Goal: Information Seeking & Learning: Check status

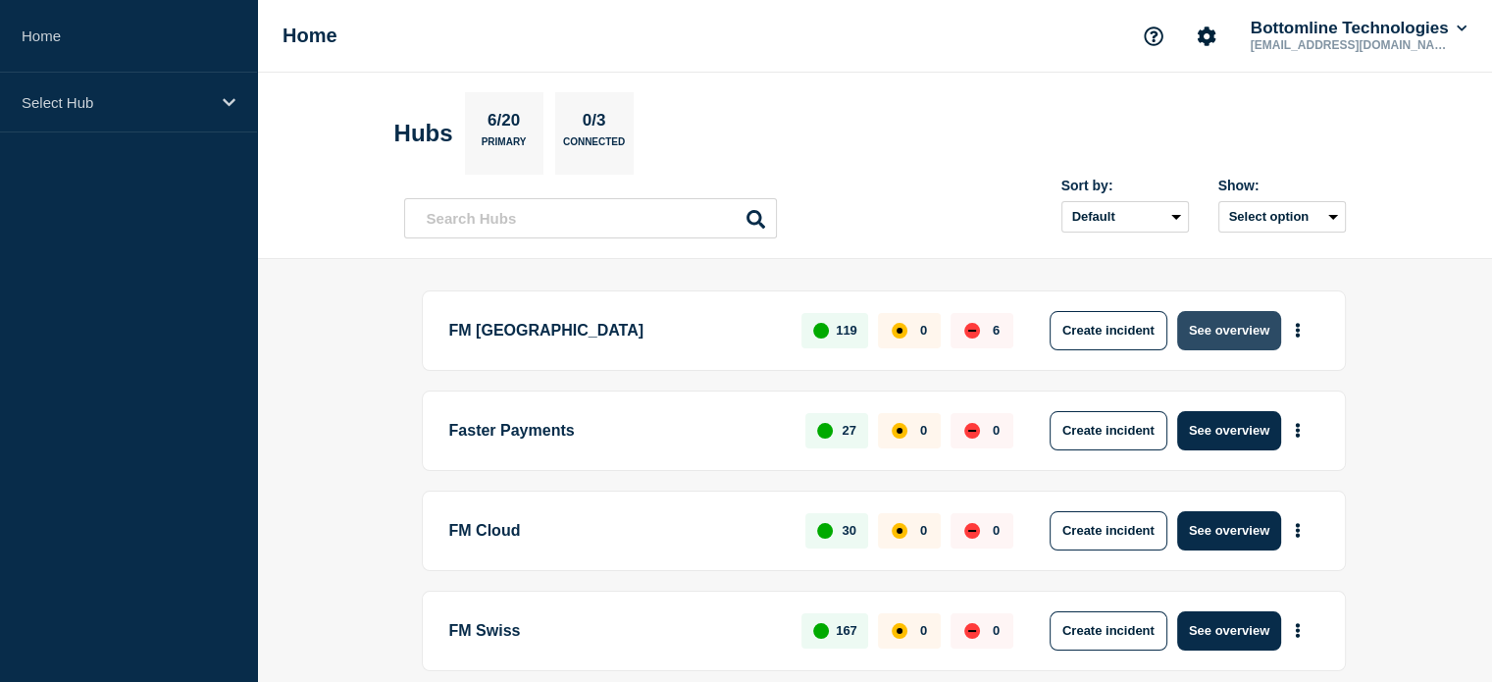
click at [1220, 331] on button "See overview" at bounding box center [1229, 330] width 104 height 39
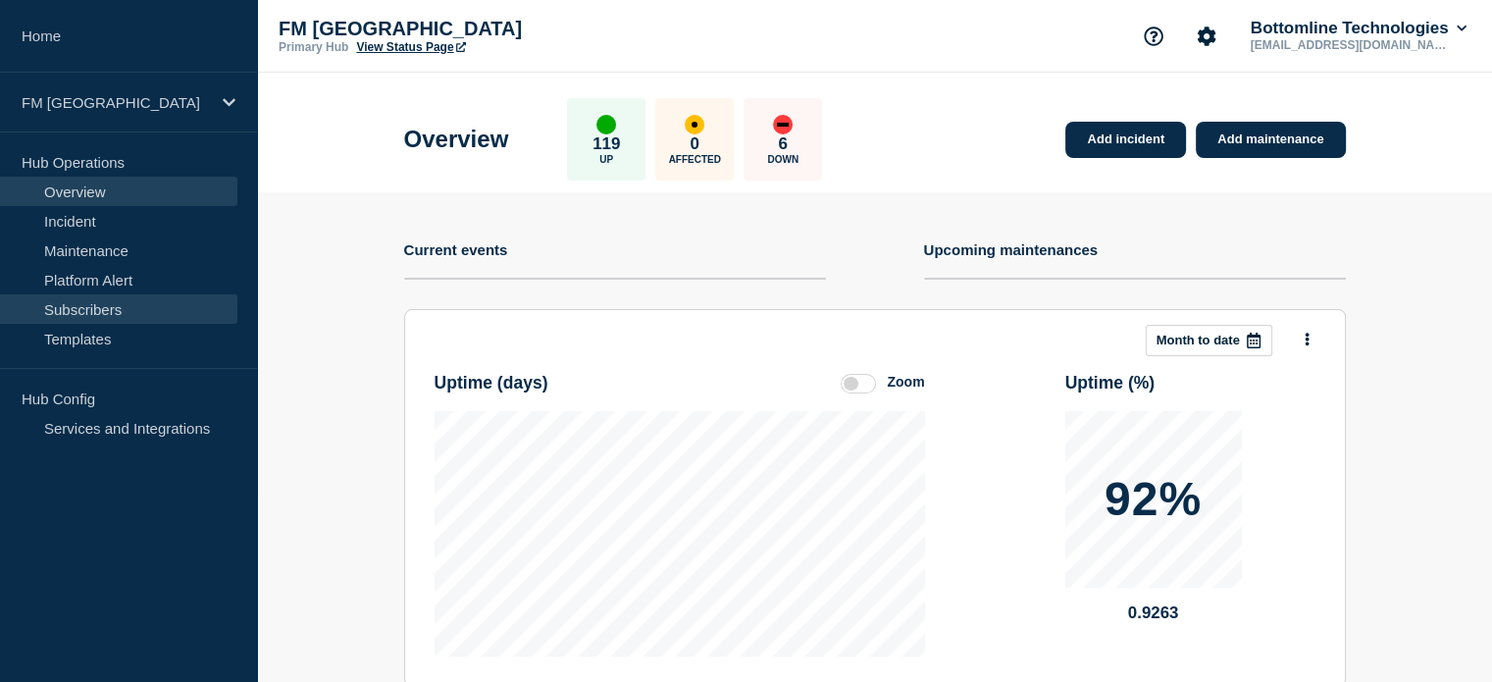
click at [98, 309] on link "Subscribers" at bounding box center [118, 308] width 237 height 29
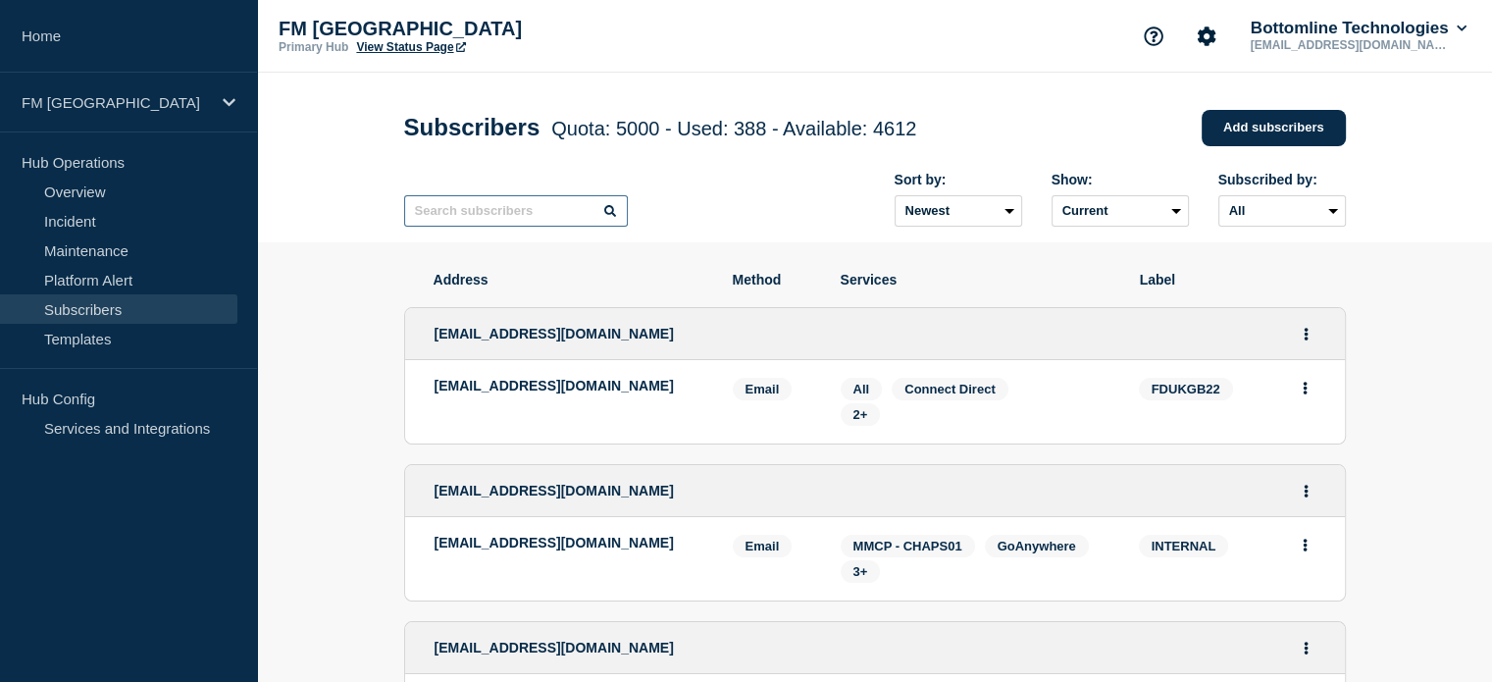
click at [439, 208] on input "text" at bounding box center [516, 210] width 224 height 31
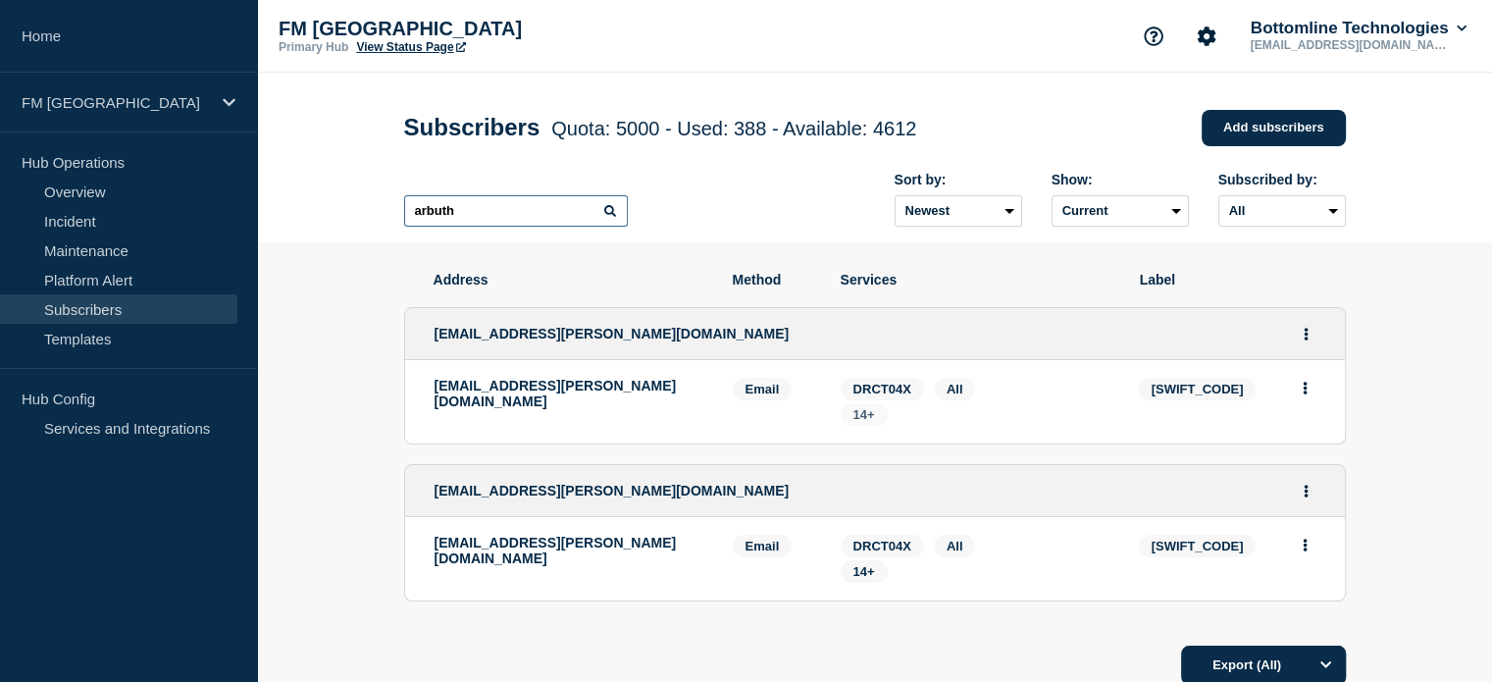
type input "arbuth"
click at [864, 422] on span "14+" at bounding box center [864, 414] width 22 height 15
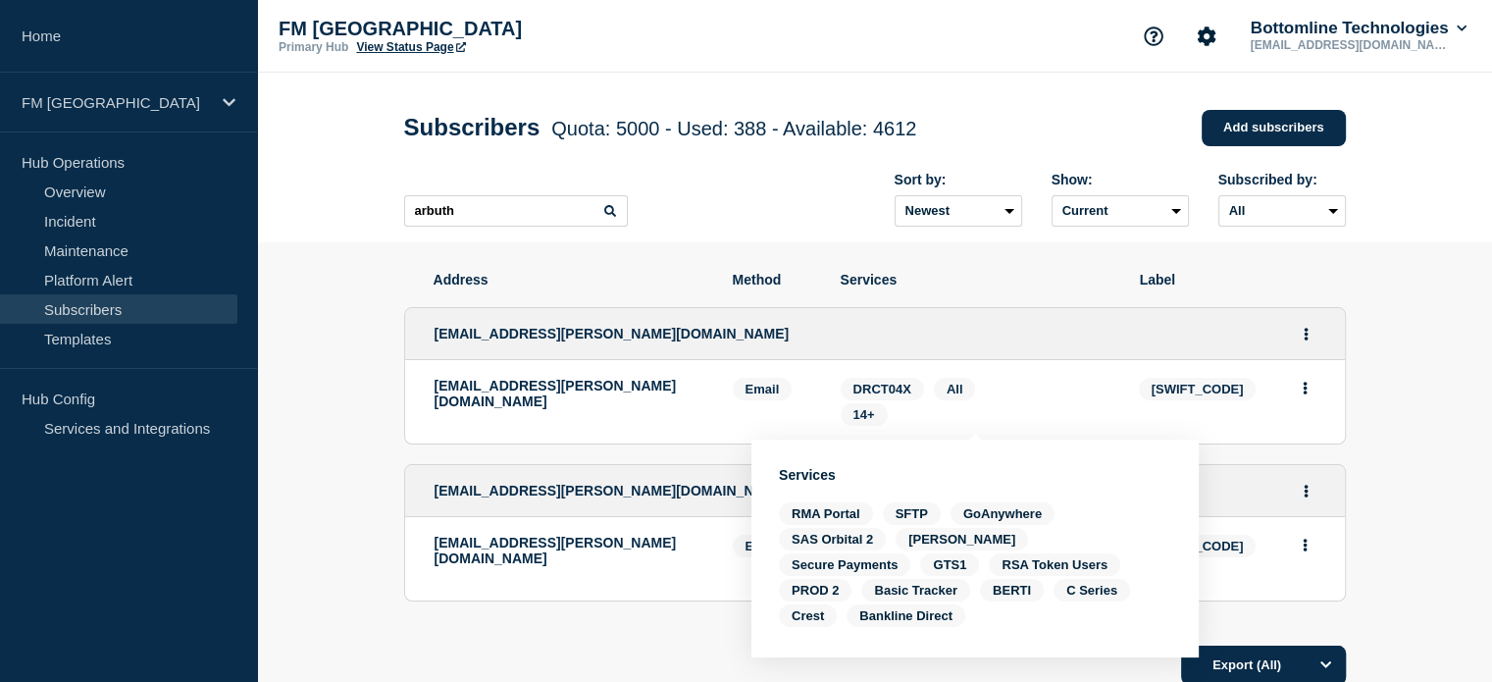
click at [1362, 348] on section "Address Method Services Label [EMAIL_ADDRESS][PERSON_NAME][DOMAIN_NAME] [EMAIL_…" at bounding box center [874, 537] width 1235 height 591
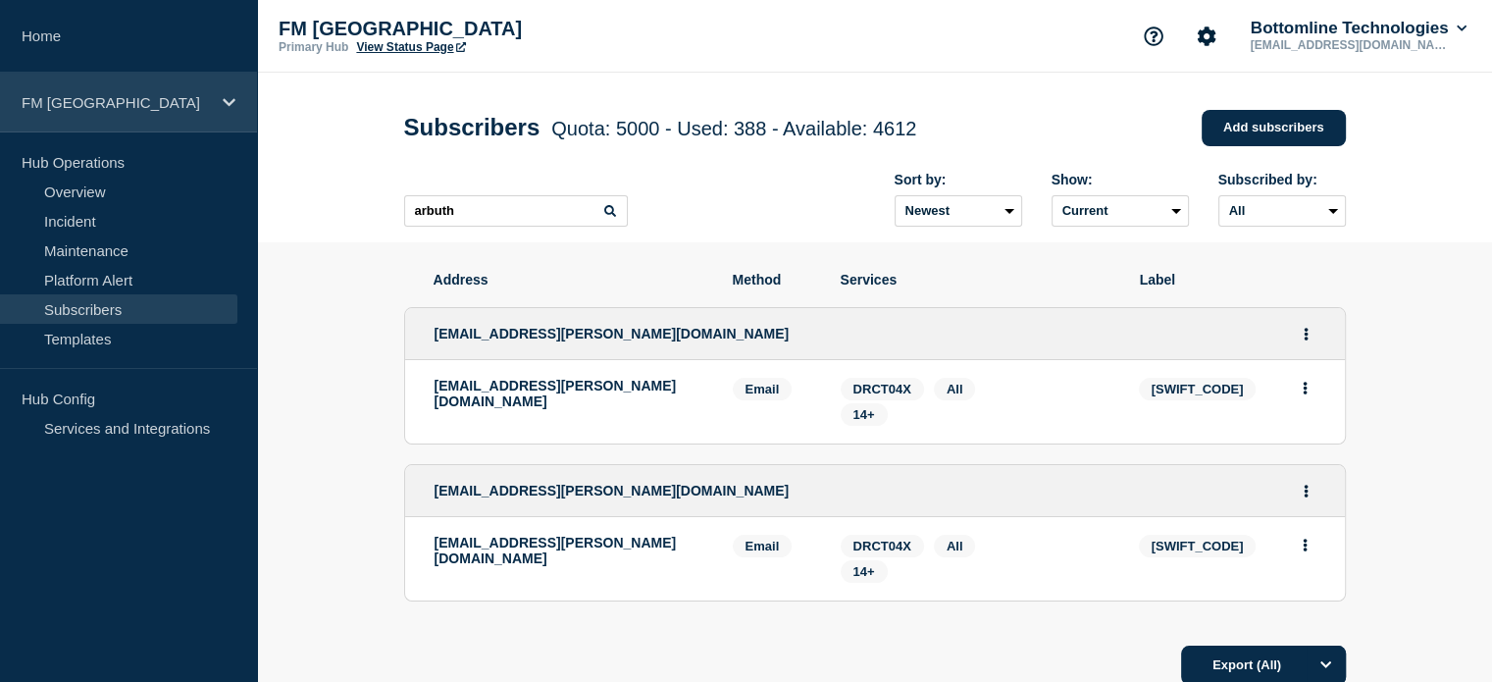
click at [229, 102] on icon at bounding box center [229, 102] width 13 height 8
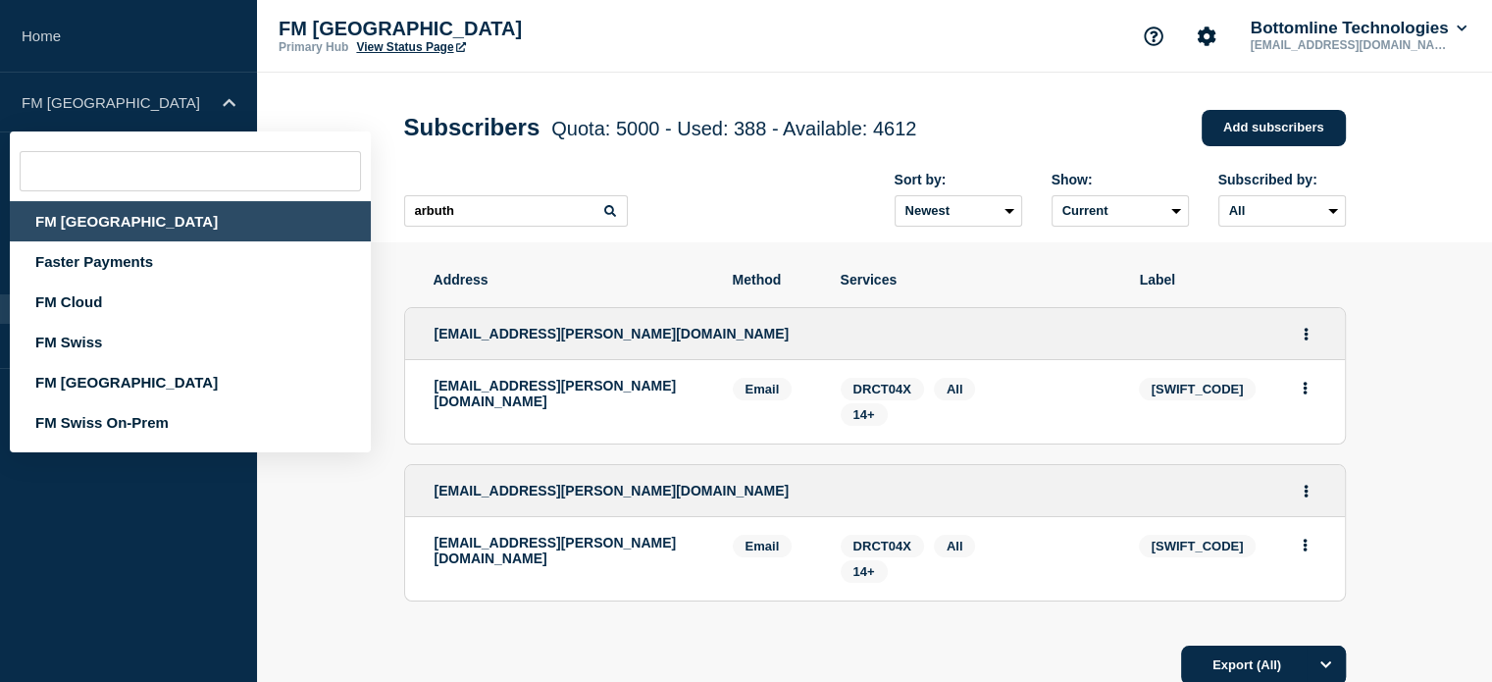
click at [59, 540] on aside "Home FM London FM [GEOGRAPHIC_DATA] Faster Payments FM Cloud FM Swiss FM [GEOGR…" at bounding box center [128, 341] width 257 height 682
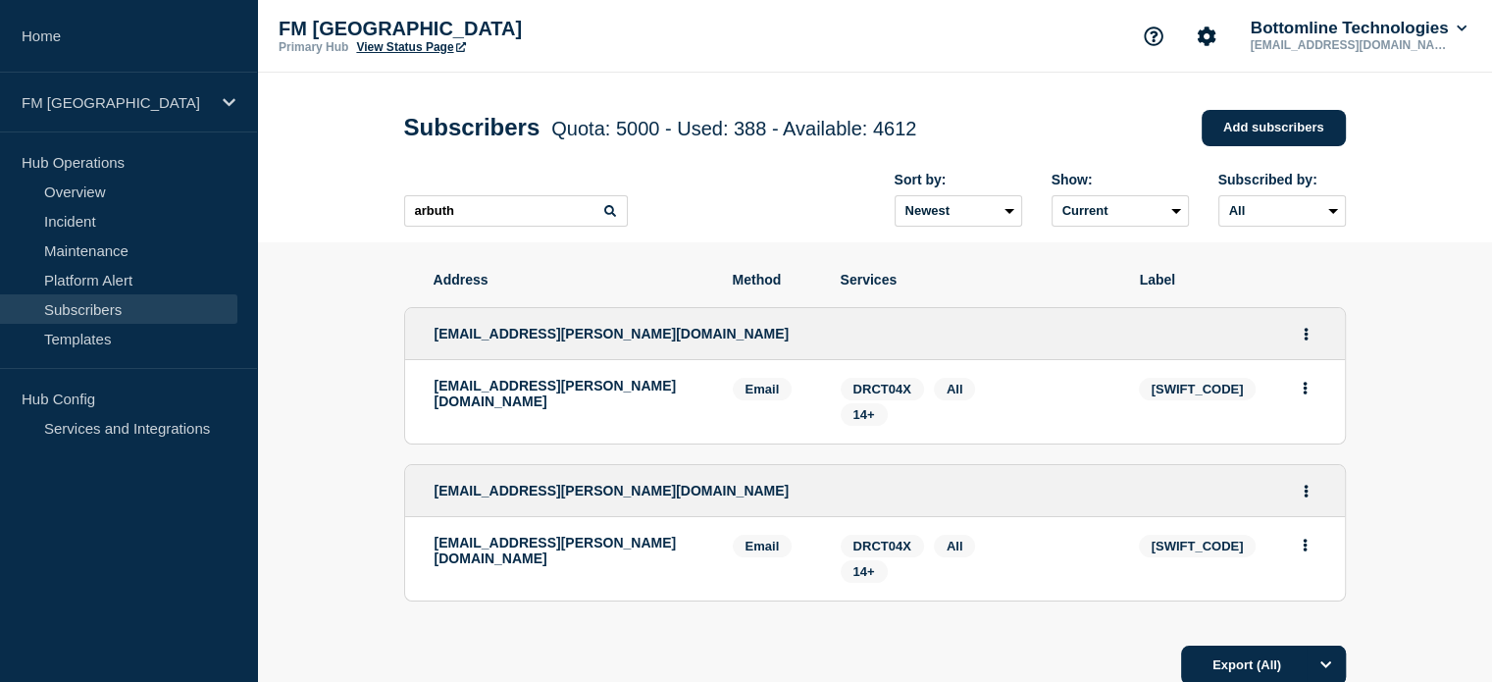
click at [139, 313] on link "Subscribers" at bounding box center [118, 308] width 237 height 29
click at [98, 248] on link "Maintenance" at bounding box center [118, 249] width 237 height 29
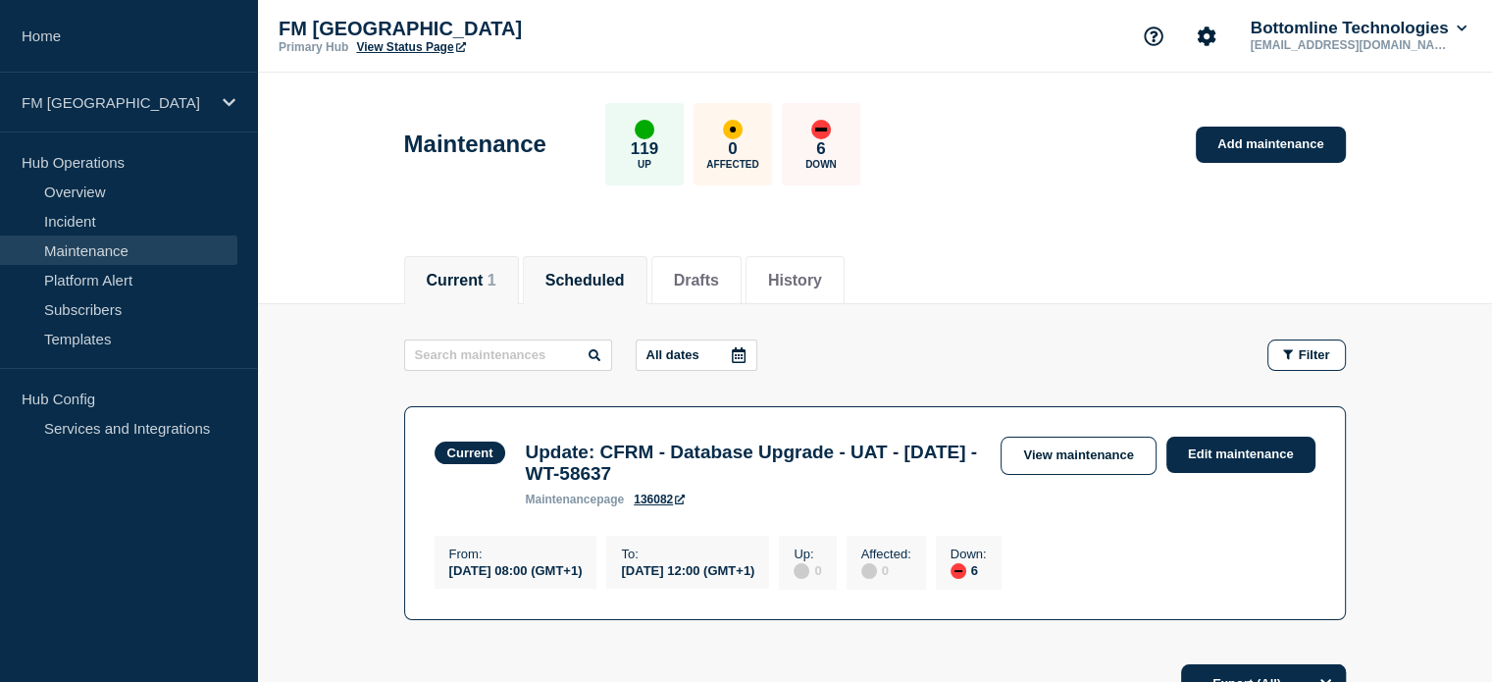
click at [625, 278] on button "Scheduled" at bounding box center [584, 281] width 79 height 18
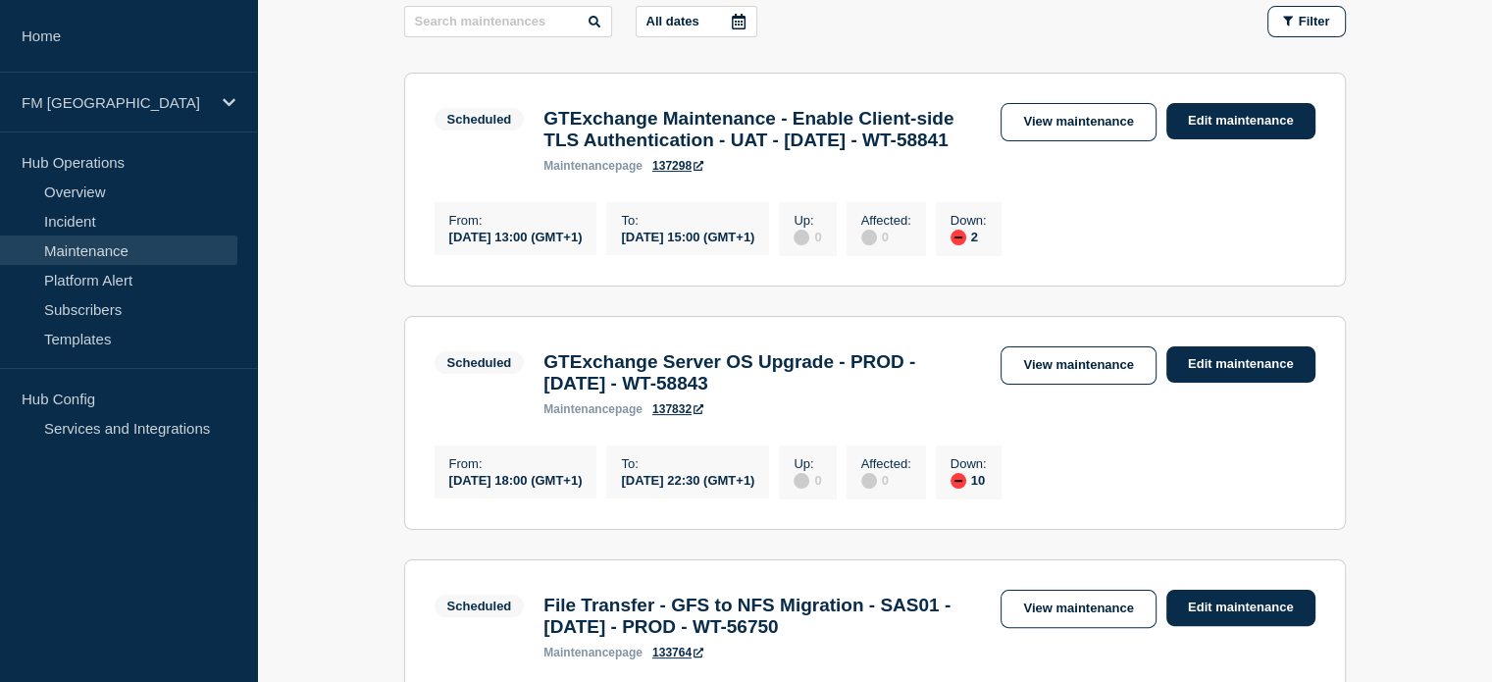
scroll to position [392, 0]
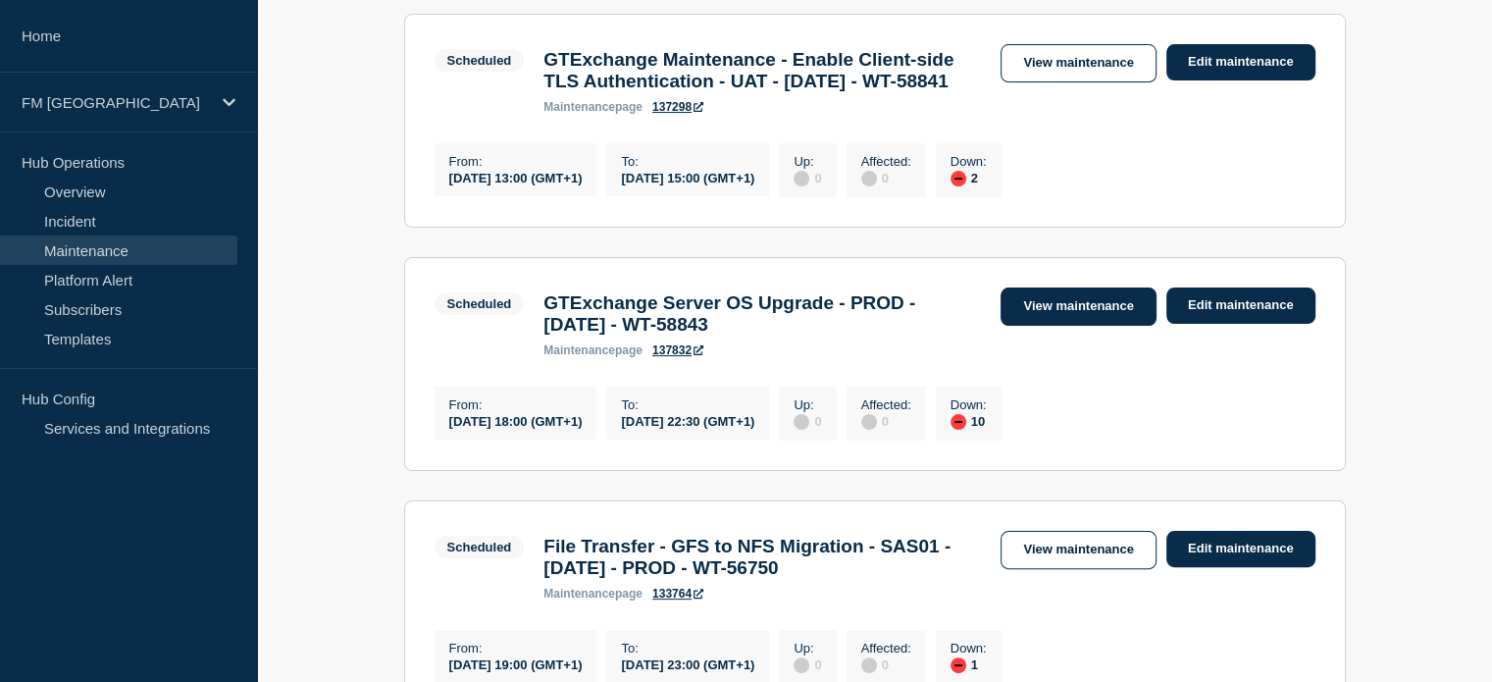
click at [1097, 326] on link "View maintenance" at bounding box center [1077, 306] width 155 height 38
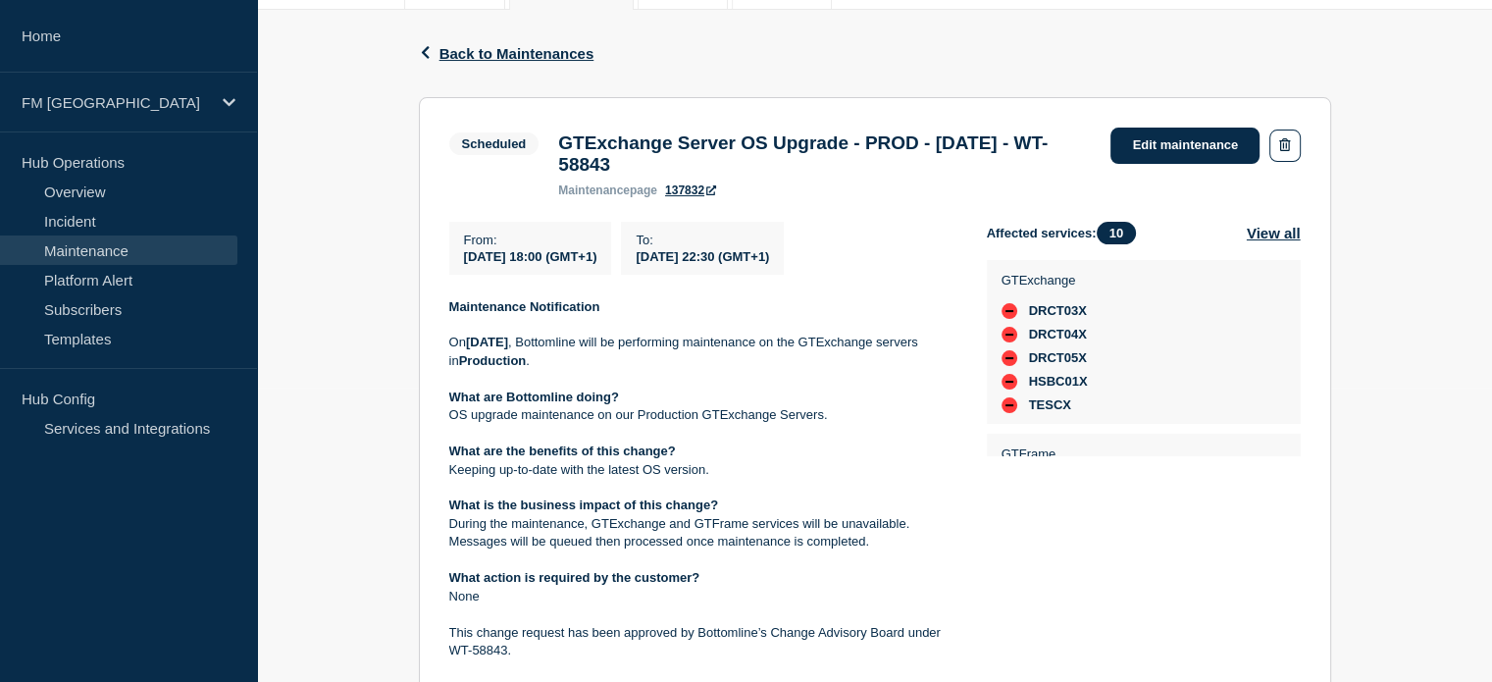
scroll to position [196, 0]
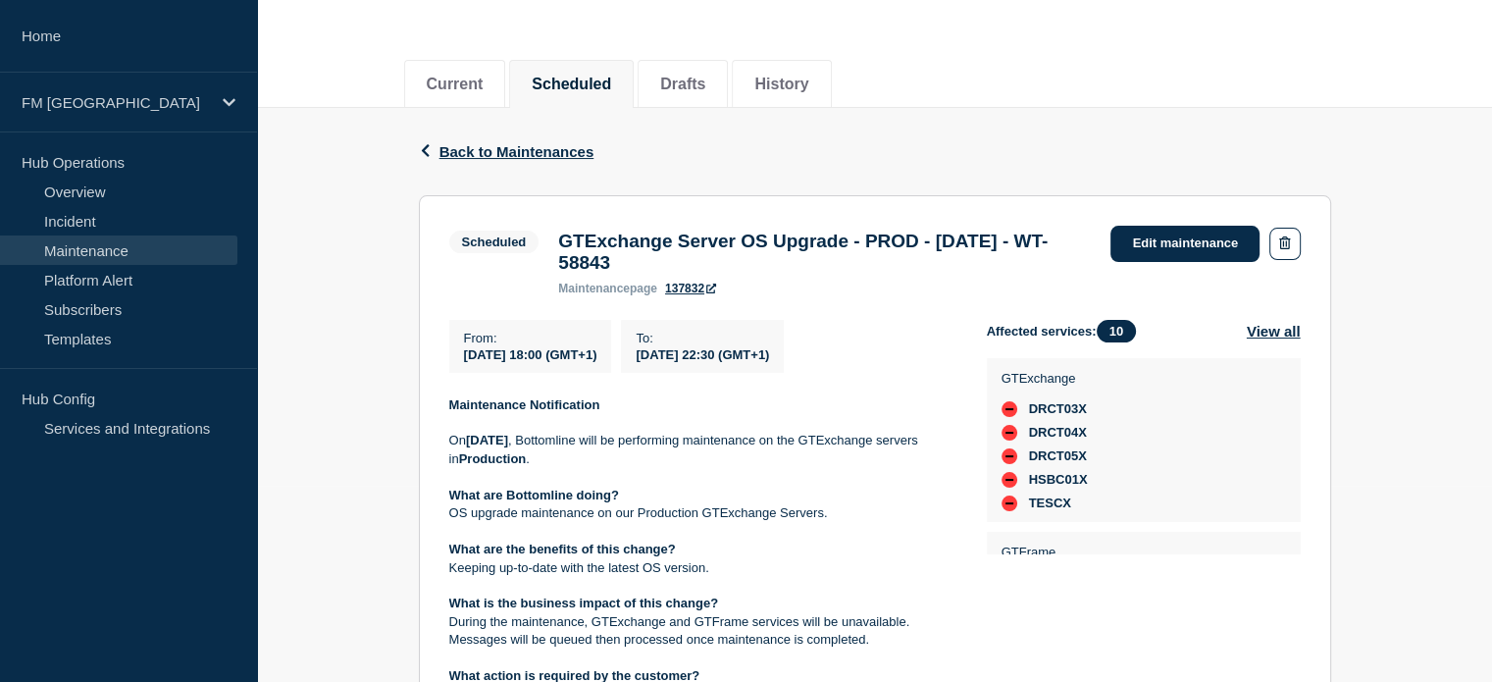
drag, startPoint x: 719, startPoint y: 268, endPoint x: 813, endPoint y: 270, distance: 94.2
click at [813, 270] on h3 "GTExchange Server OS Upgrade - PROD - [DATE] - WT-58843" at bounding box center [824, 251] width 532 height 43
copy h3 "WT-58843"
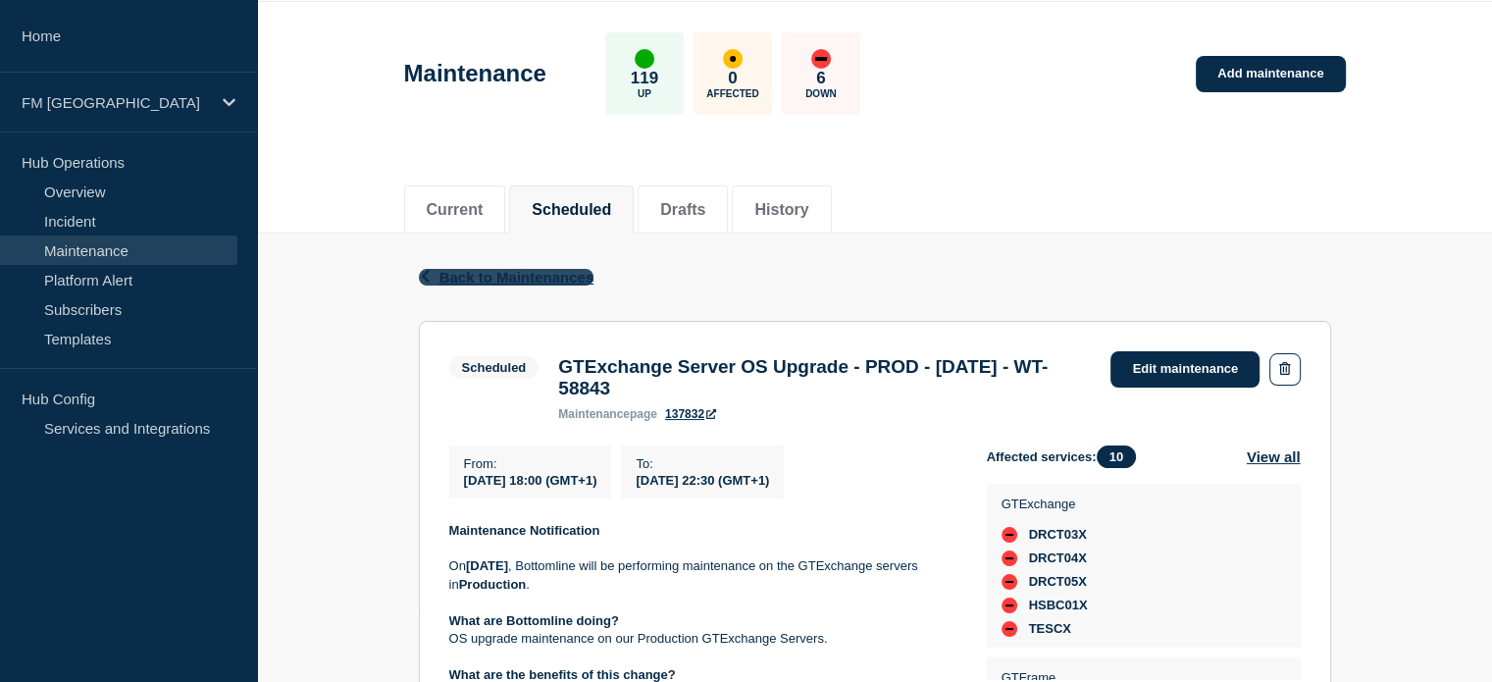
scroll to position [0, 0]
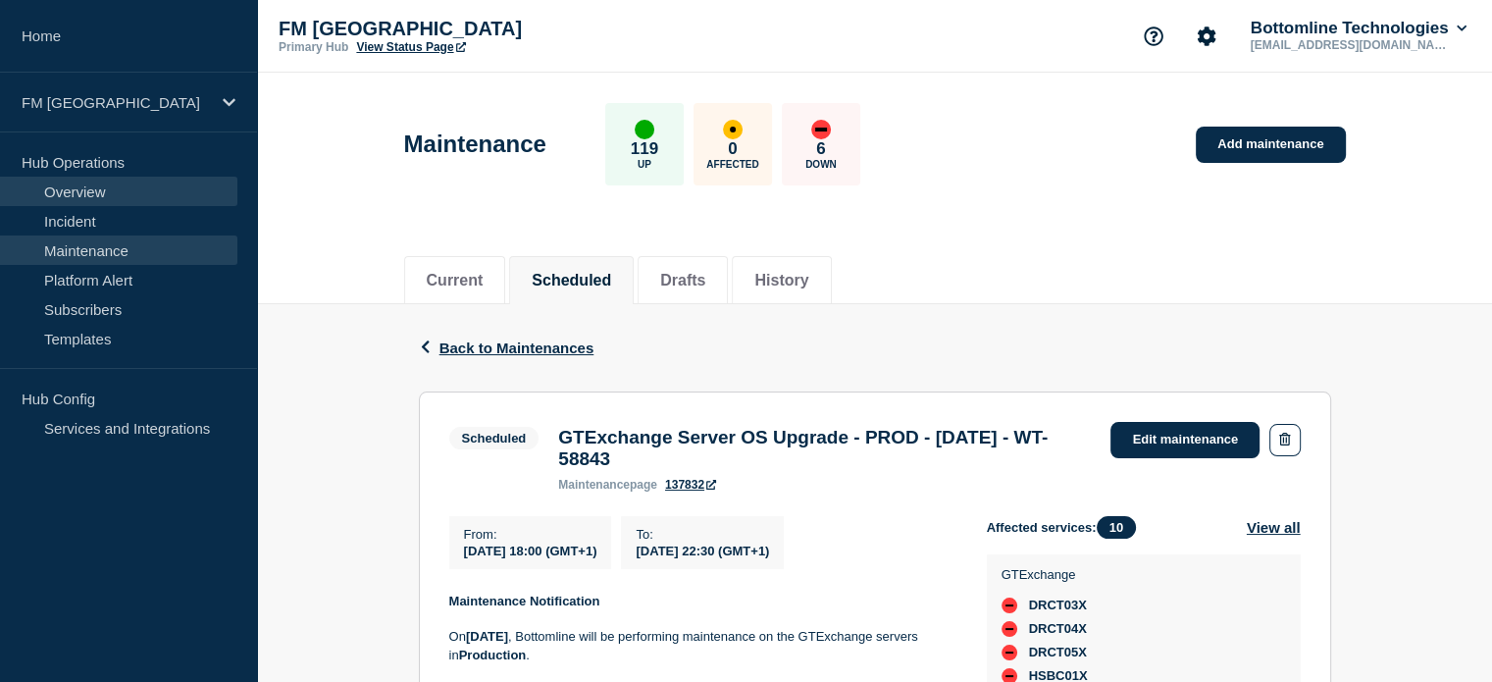
click at [92, 190] on link "Overview" at bounding box center [118, 191] width 237 height 29
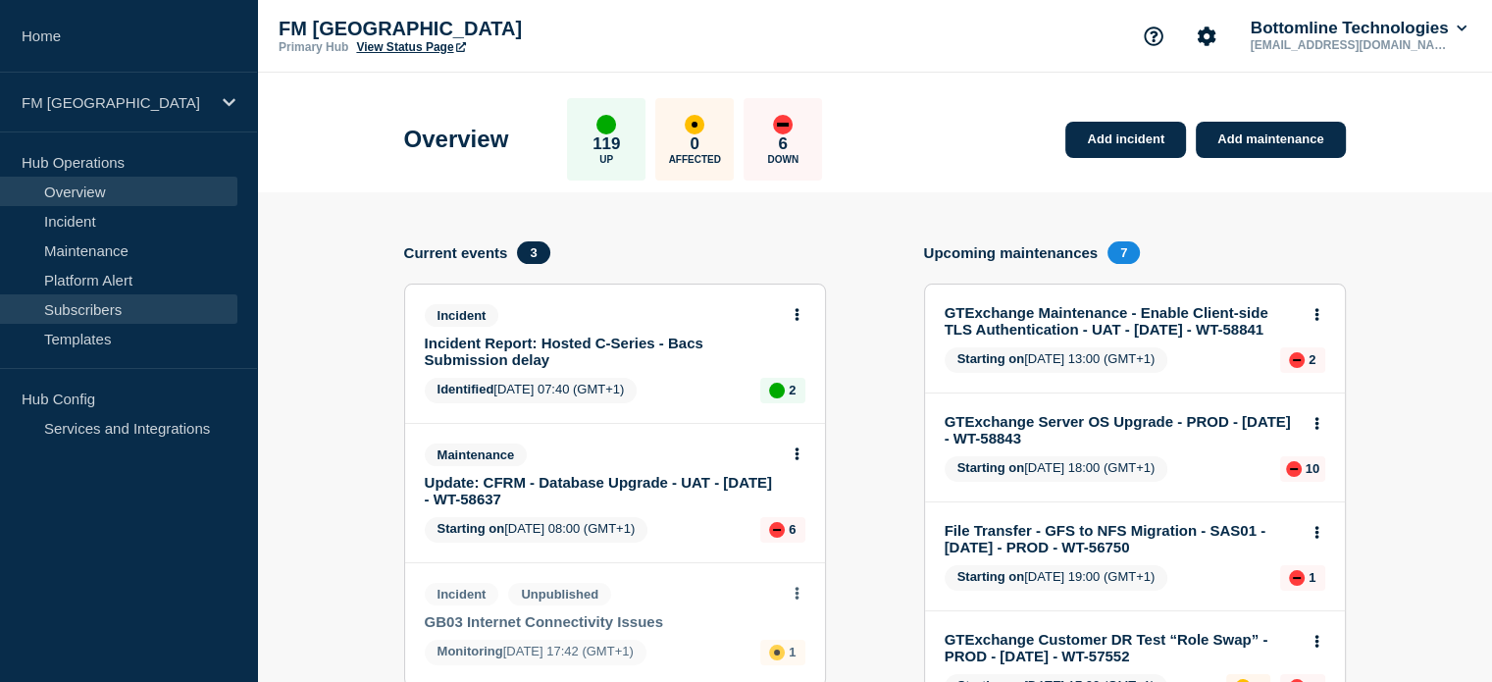
click at [141, 303] on link "Subscribers" at bounding box center [118, 308] width 237 height 29
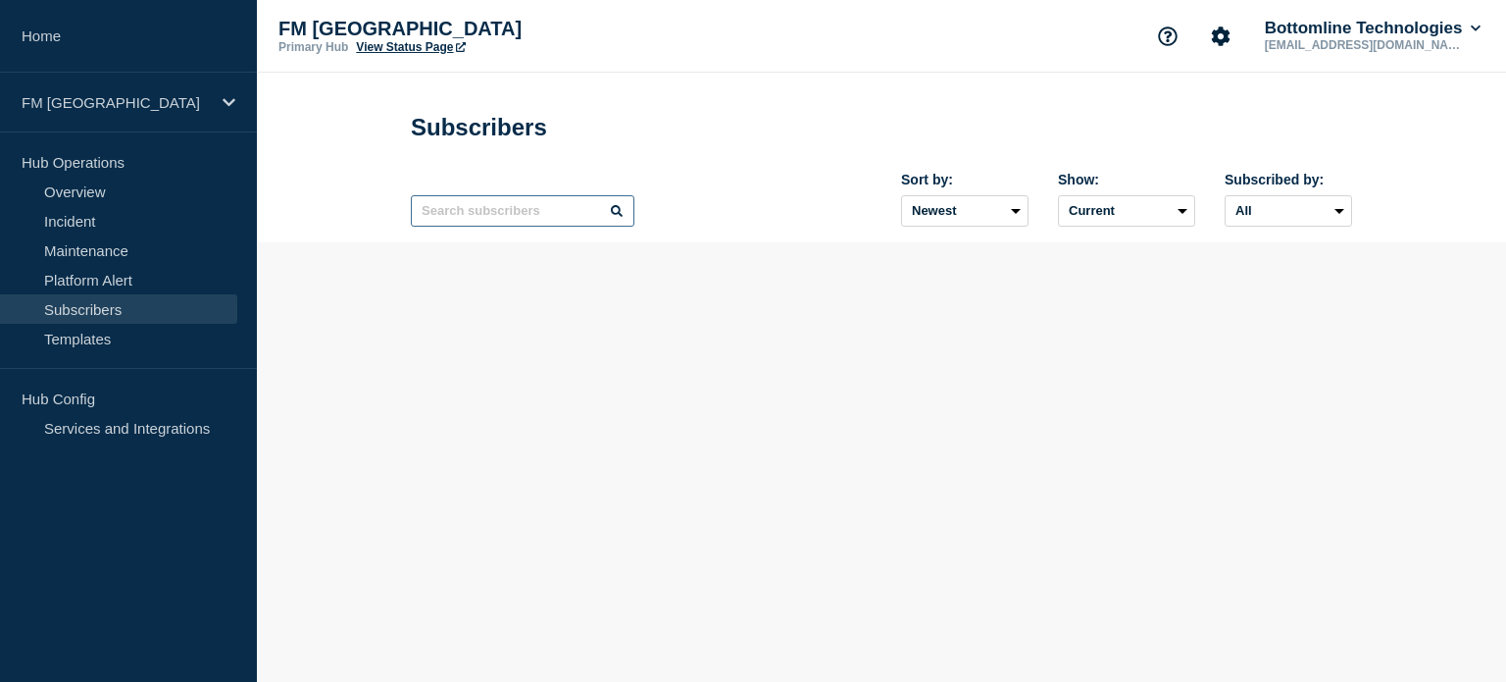
click at [530, 211] on input "text" at bounding box center [523, 210] width 224 height 31
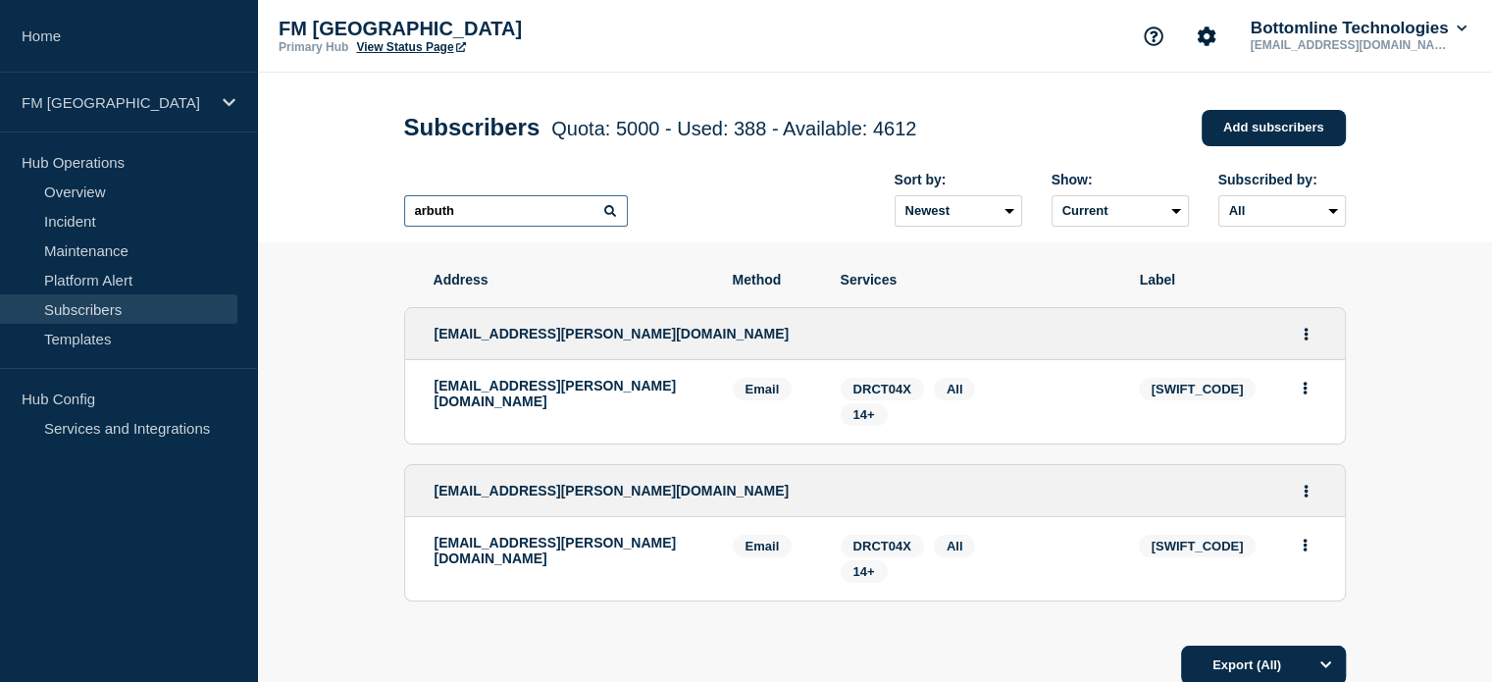
type input "arbuth"
click at [115, 248] on link "Maintenance" at bounding box center [118, 249] width 237 height 29
